Goal: Task Accomplishment & Management: Use online tool/utility

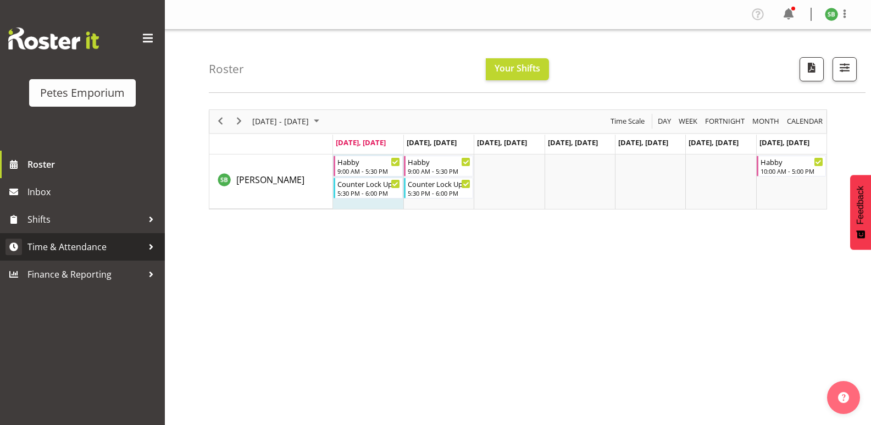
click at [65, 244] on span "Time & Attendance" at bounding box center [84, 246] width 115 height 16
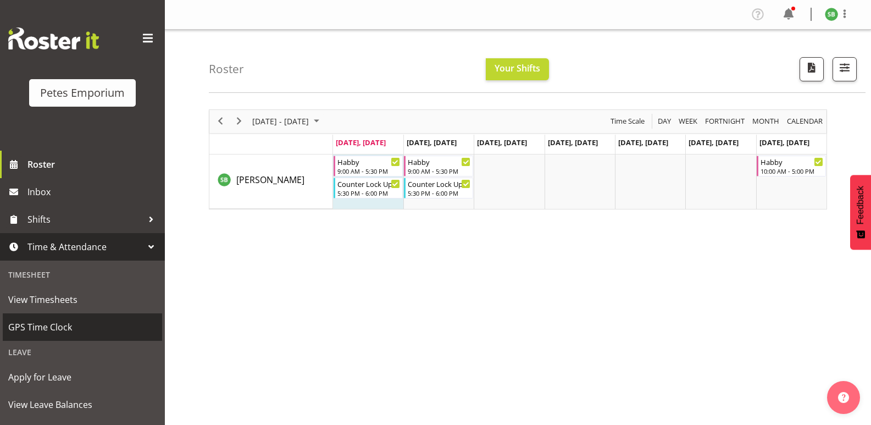
click at [53, 325] on span "GPS Time Clock" at bounding box center [82, 327] width 148 height 16
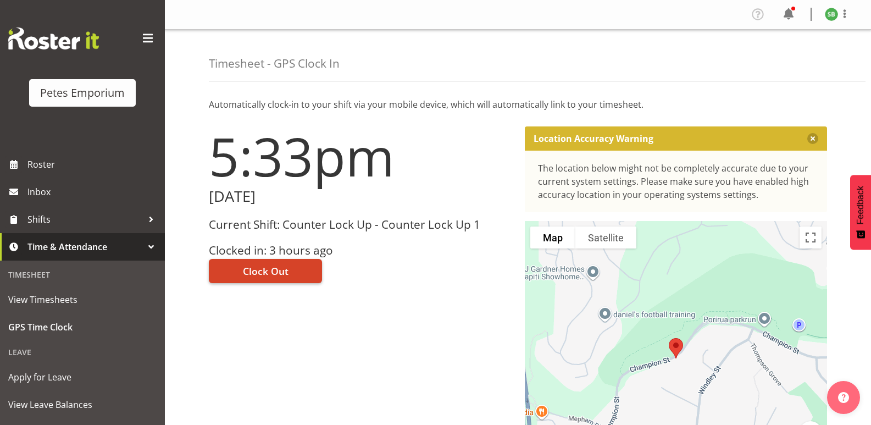
click at [267, 266] on span "Clock Out" at bounding box center [266, 271] width 46 height 14
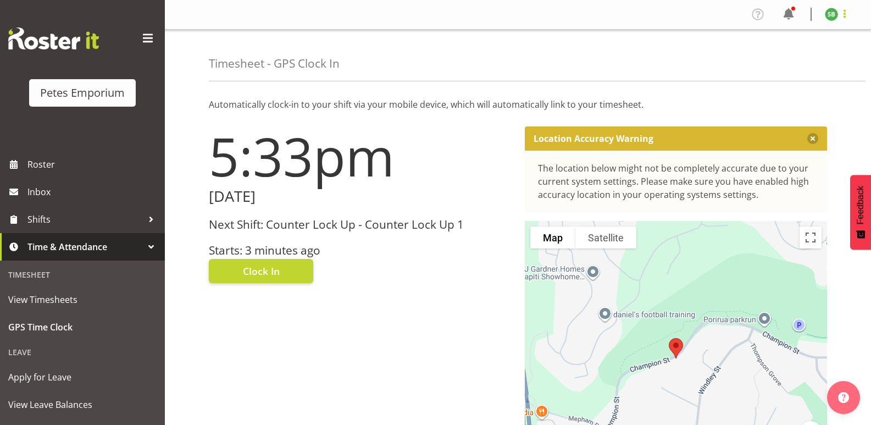
click at [843, 10] on span at bounding box center [844, 13] width 13 height 13
click at [787, 63] on link "Log Out" at bounding box center [797, 58] width 105 height 20
